Goal: Task Accomplishment & Management: Complete application form

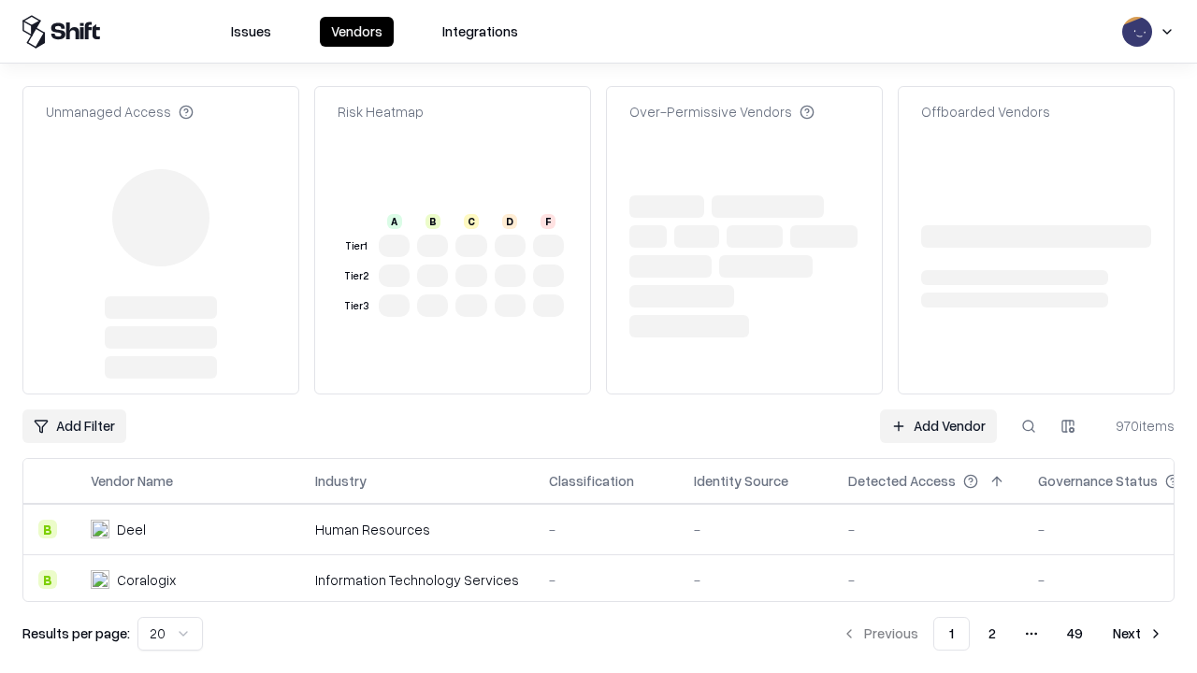
click at [938, 410] on link "Add Vendor" at bounding box center [938, 427] width 117 height 34
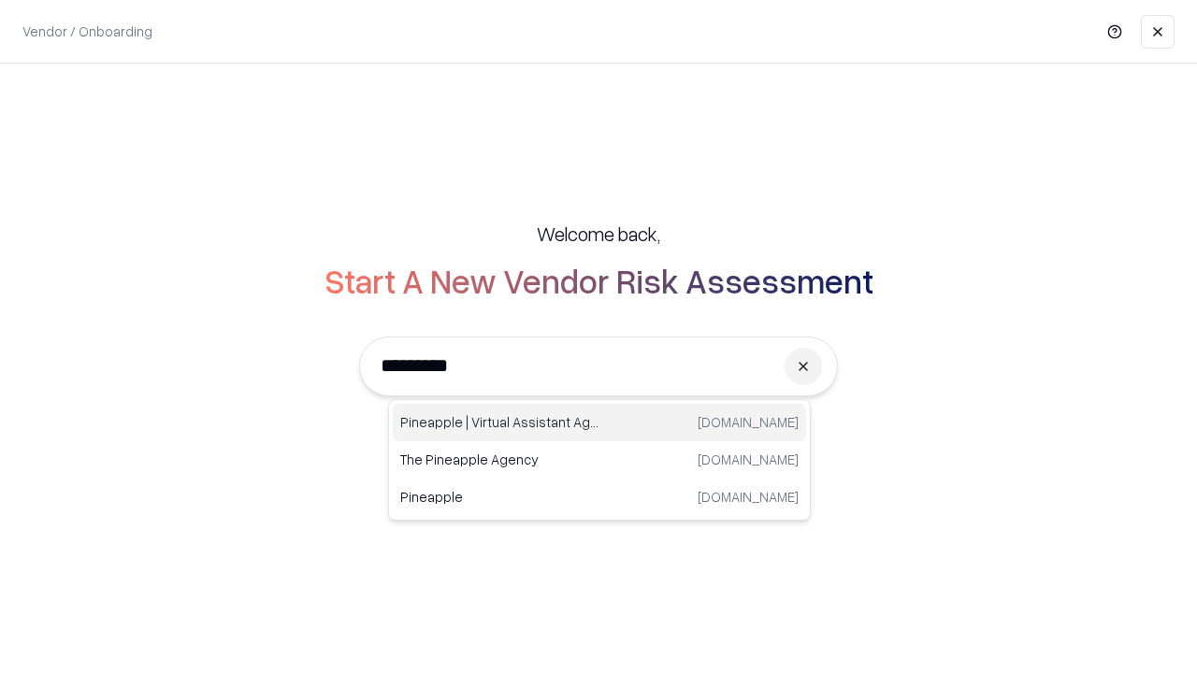
click at [599, 423] on div "Pineapple | Virtual Assistant Agency [DOMAIN_NAME]" at bounding box center [599, 422] width 413 height 37
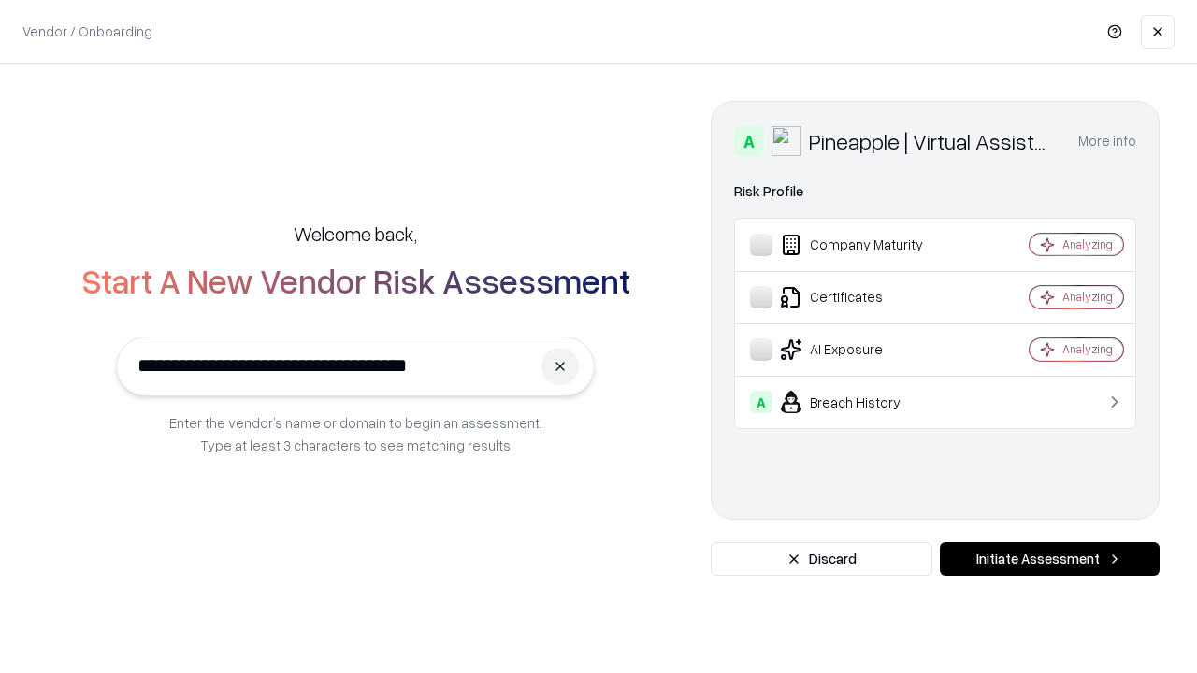
type input "**********"
click at [1049, 559] on button "Initiate Assessment" at bounding box center [1050, 559] width 220 height 34
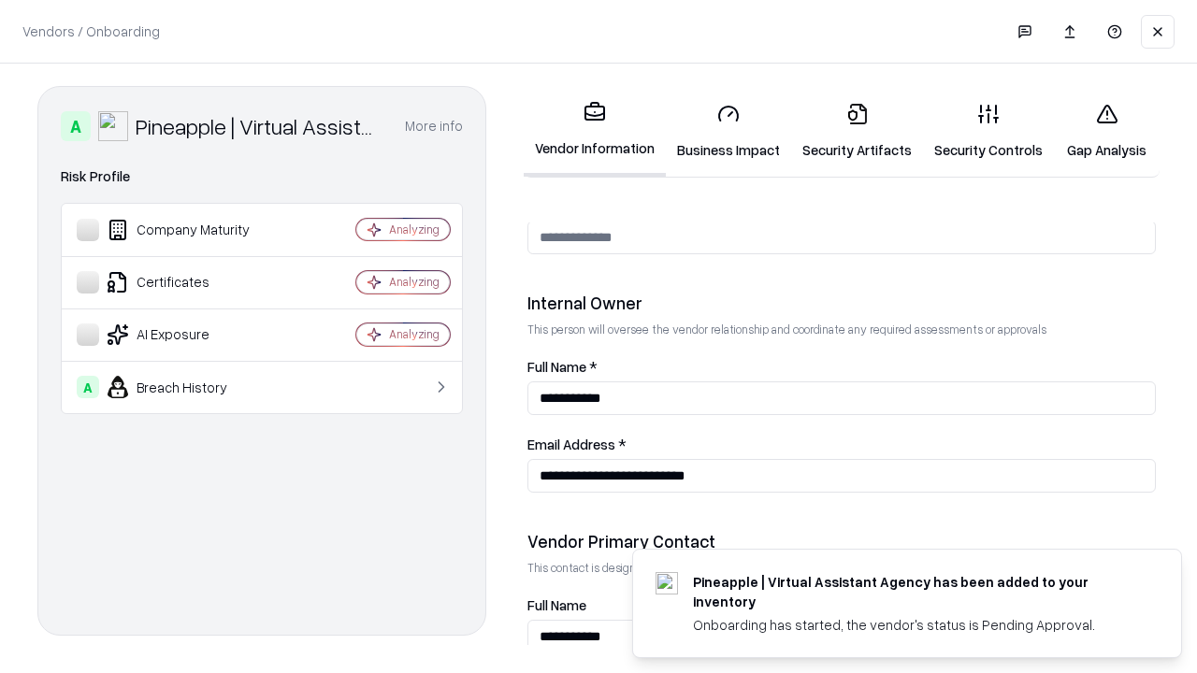
scroll to position [969, 0]
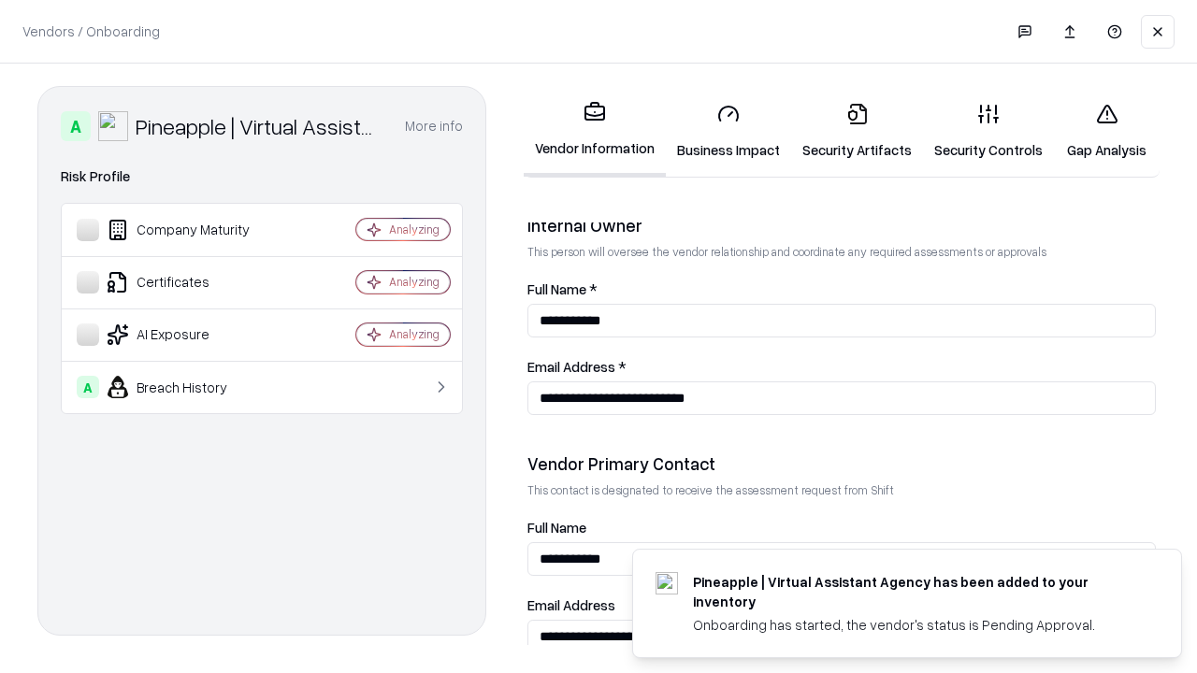
click at [729, 131] on link "Business Impact" at bounding box center [728, 131] width 125 height 87
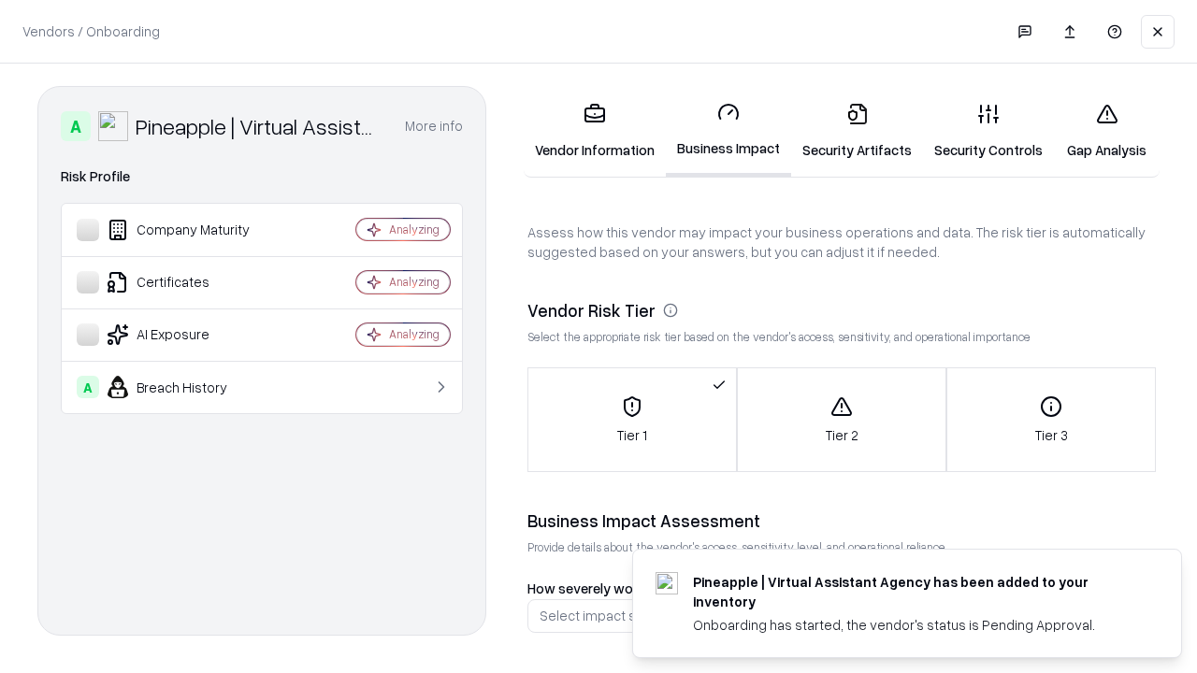
click at [1106, 131] on link "Gap Analysis" at bounding box center [1107, 131] width 106 height 87
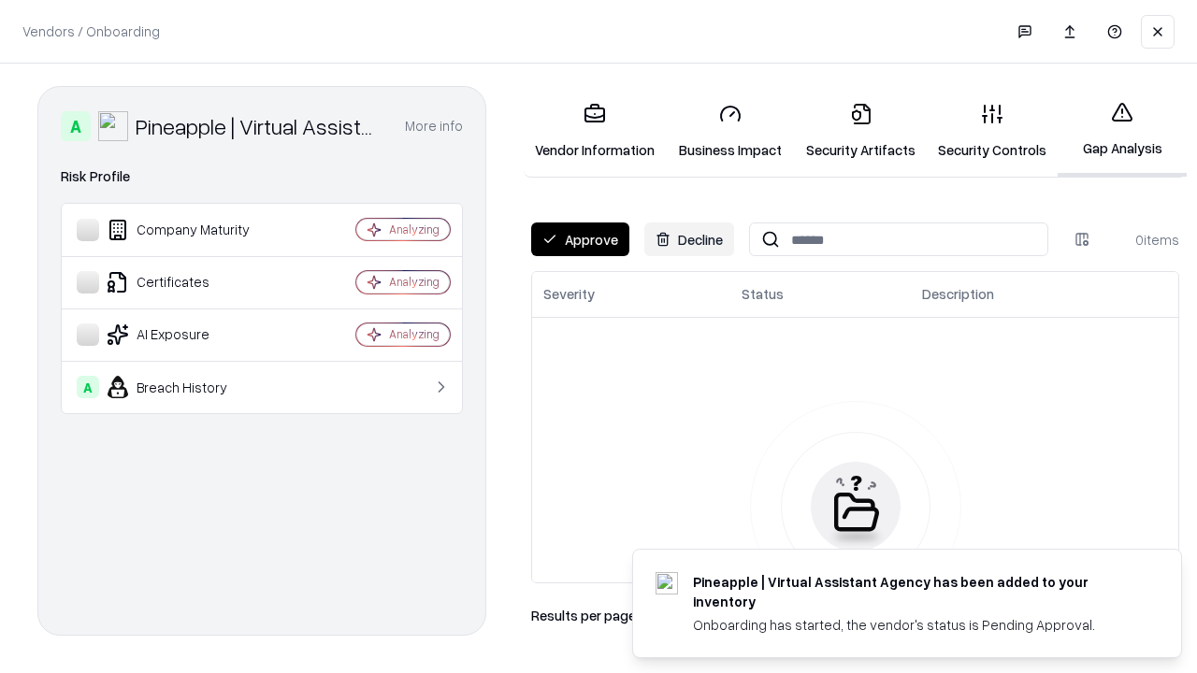
click at [580, 239] on button "Approve" at bounding box center [580, 240] width 98 height 34
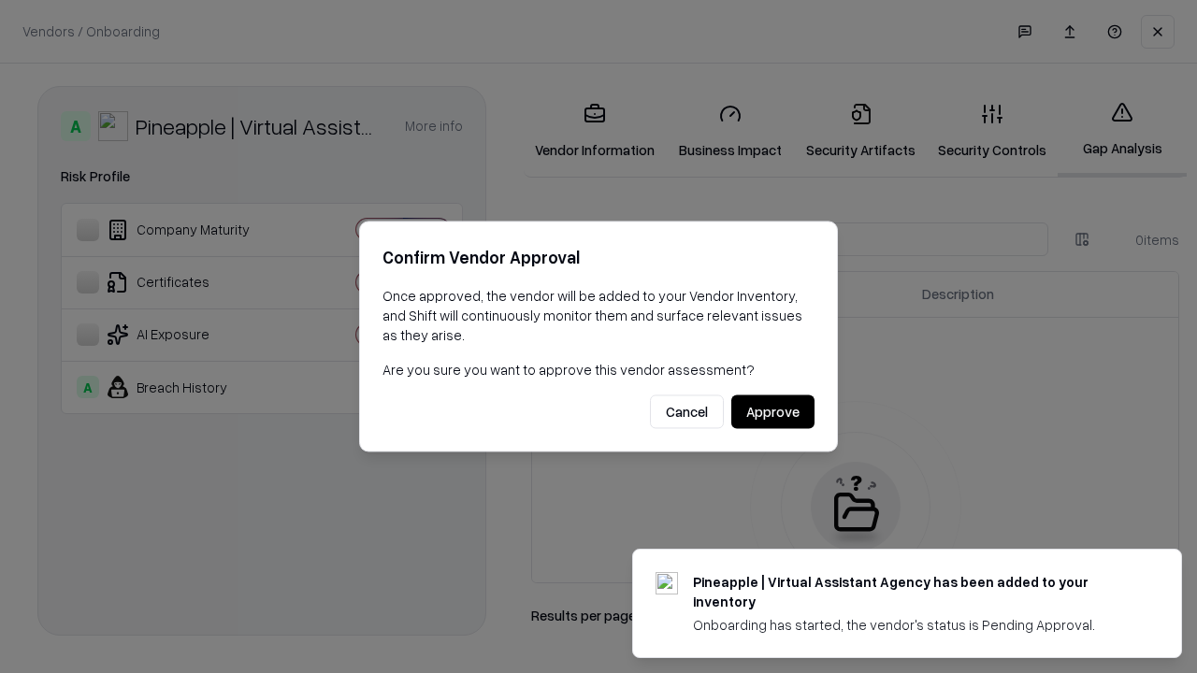
click at [773, 412] on button "Approve" at bounding box center [772, 413] width 83 height 34
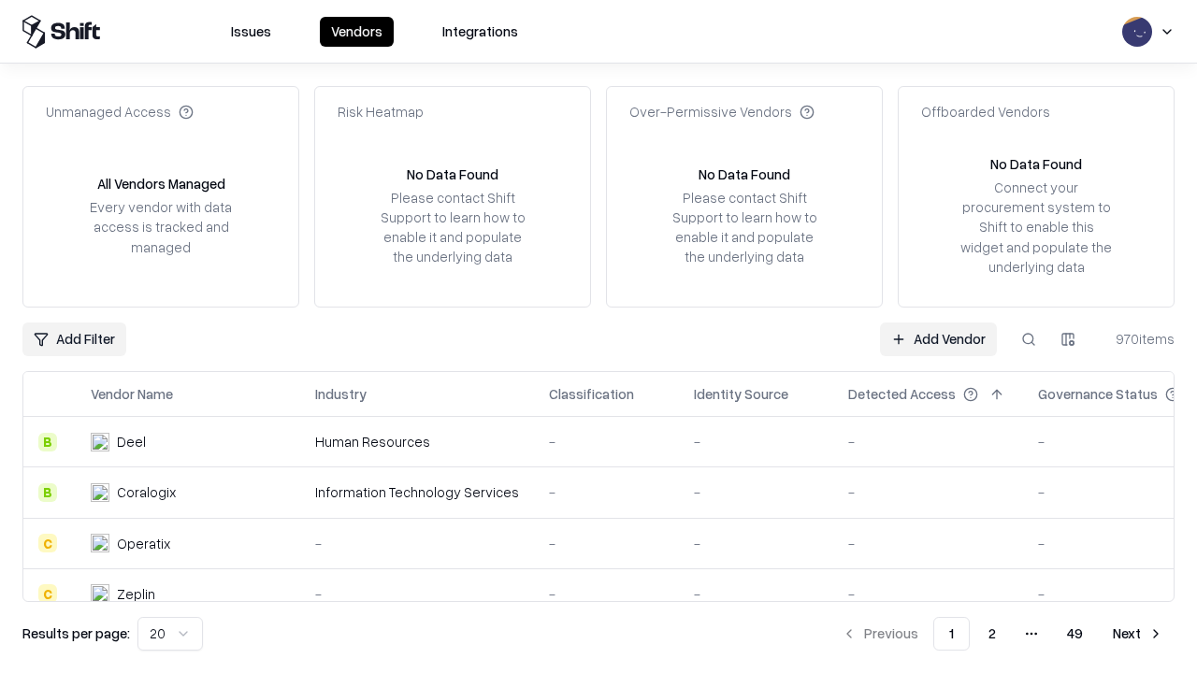
type input "**********"
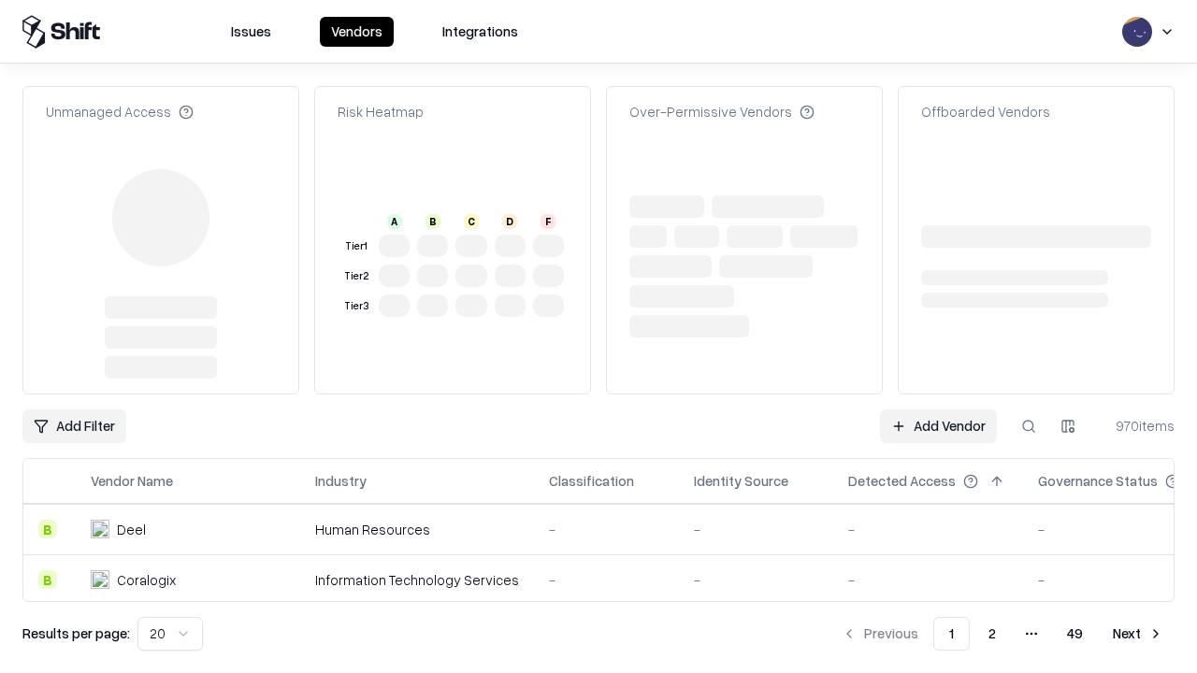
click at [938, 410] on link "Add Vendor" at bounding box center [938, 427] width 117 height 34
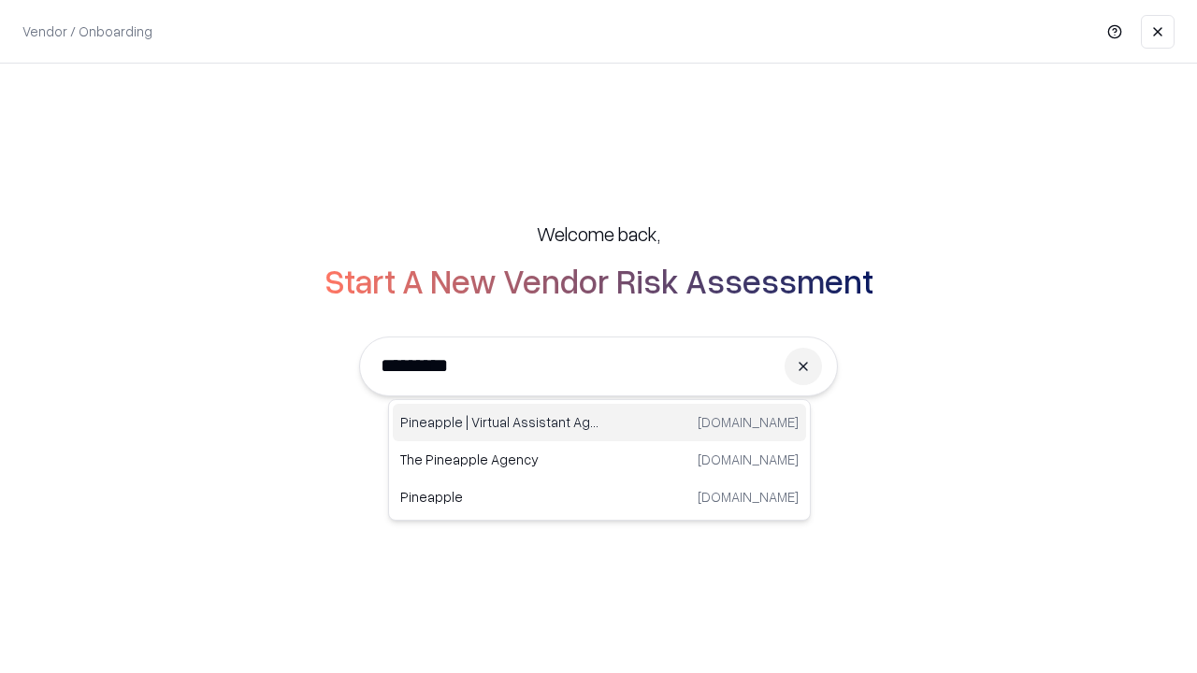
click at [599, 423] on div "Pineapple | Virtual Assistant Agency [DOMAIN_NAME]" at bounding box center [599, 422] width 413 height 37
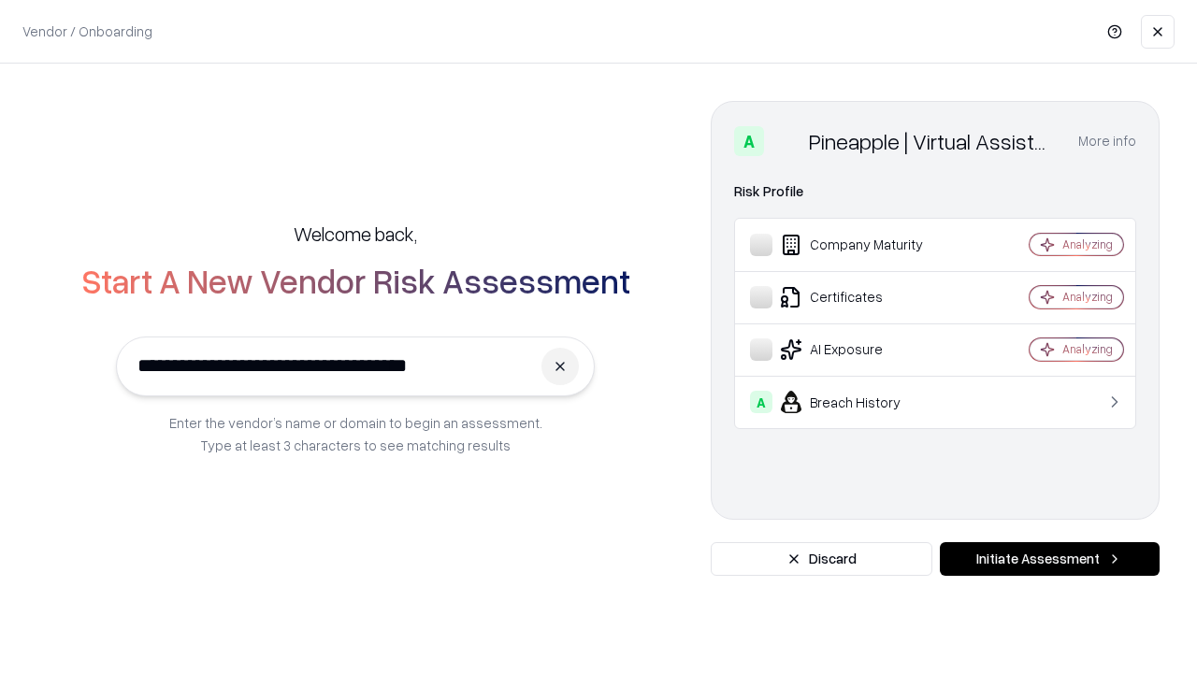
type input "**********"
click at [1049, 559] on button "Initiate Assessment" at bounding box center [1050, 559] width 220 height 34
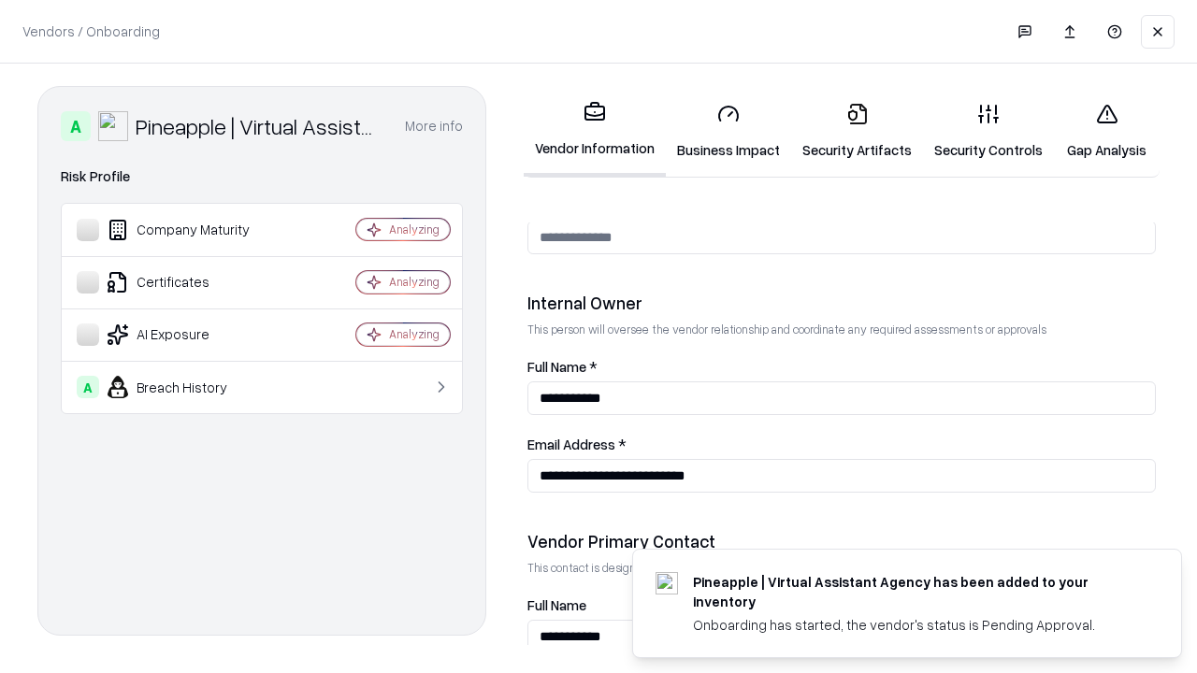
scroll to position [969, 0]
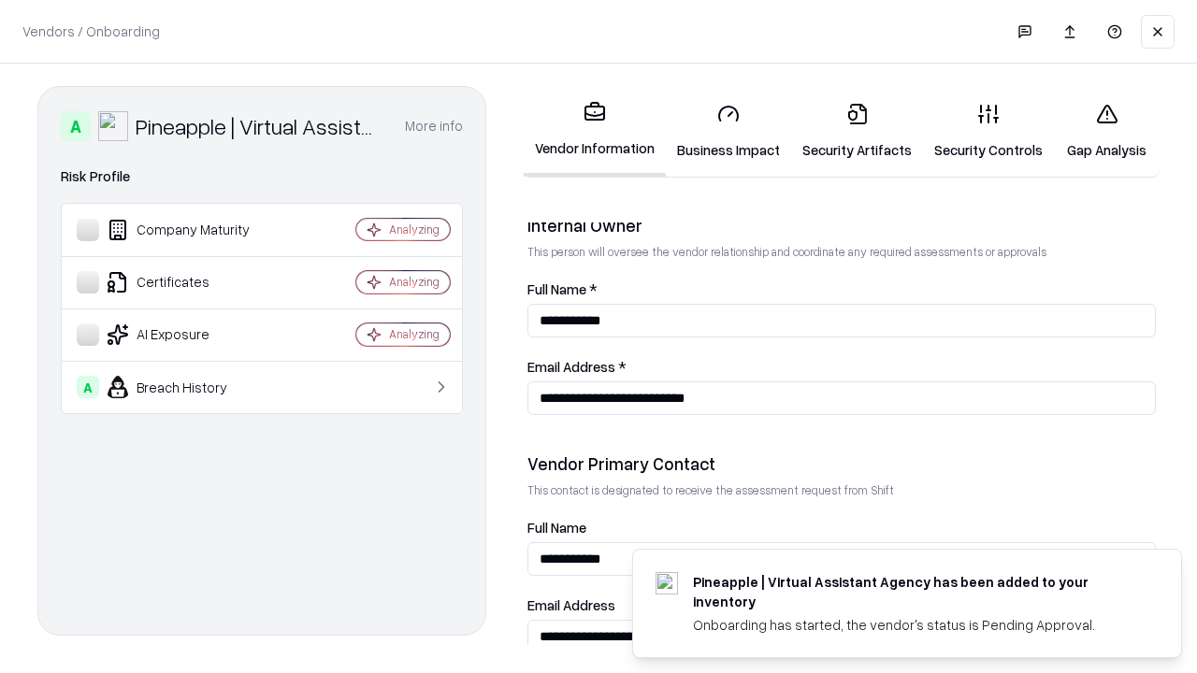
click at [1106, 131] on link "Gap Analysis" at bounding box center [1107, 131] width 106 height 87
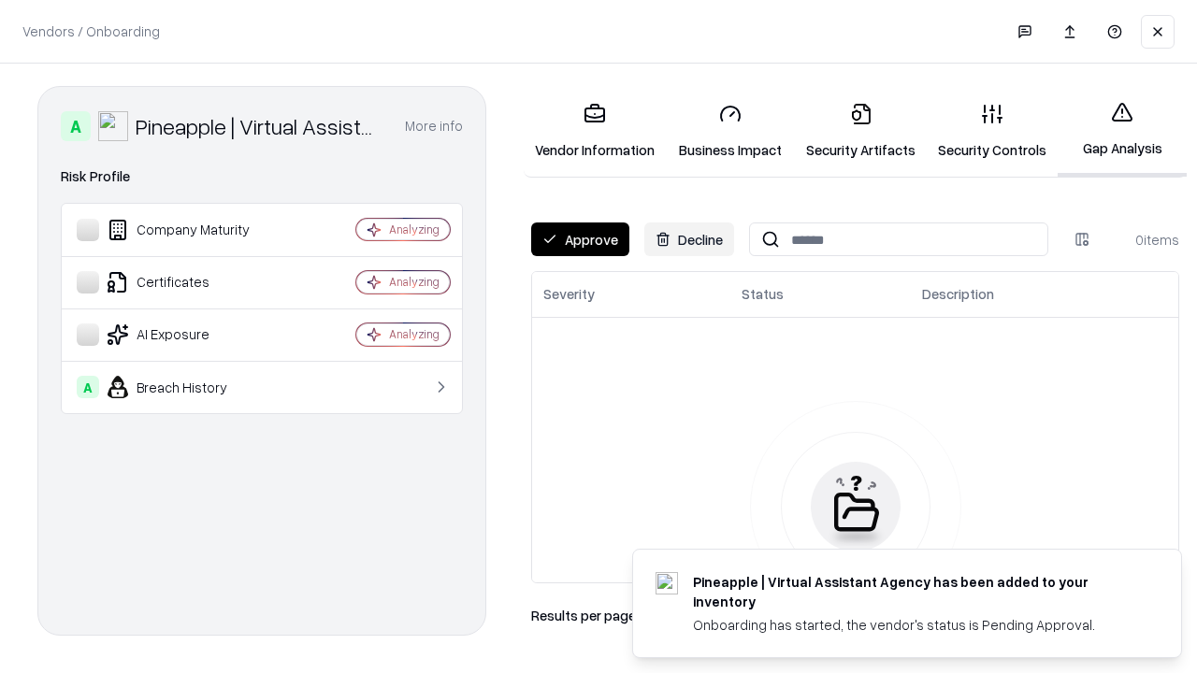
click at [580, 239] on button "Approve" at bounding box center [580, 240] width 98 height 34
